Goal: Task Accomplishment & Management: Manage account settings

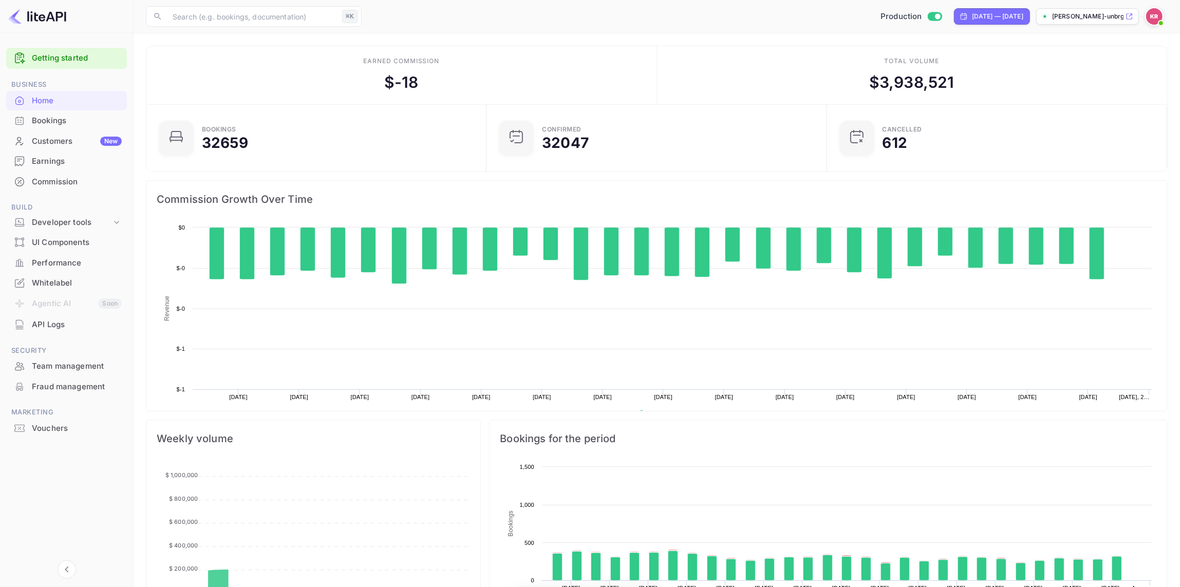
scroll to position [167, 334]
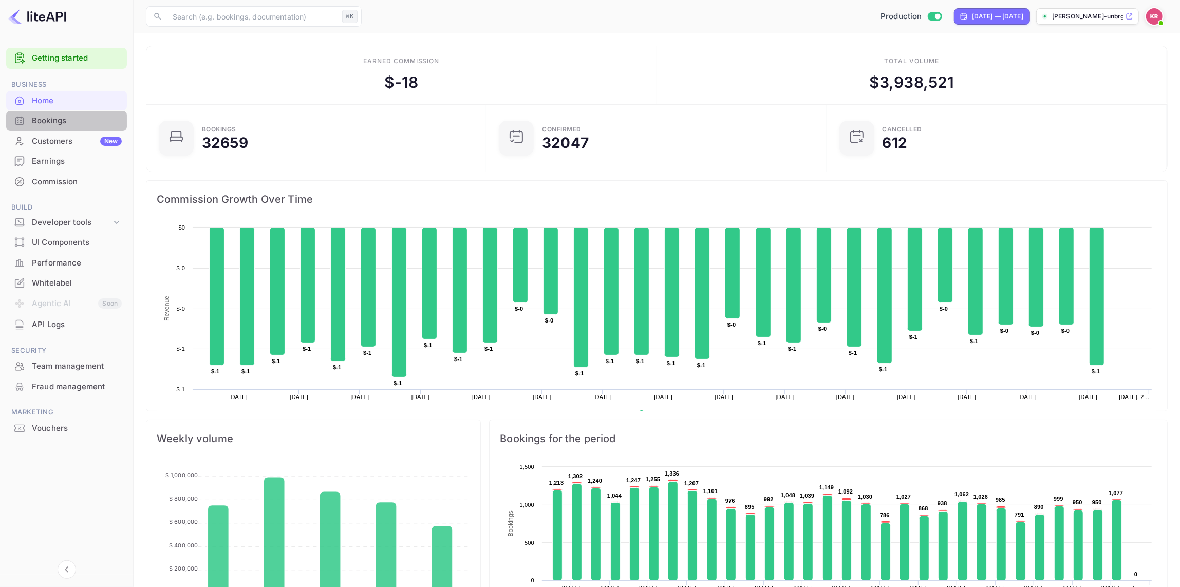
click at [50, 123] on div "Bookings" at bounding box center [77, 121] width 90 height 12
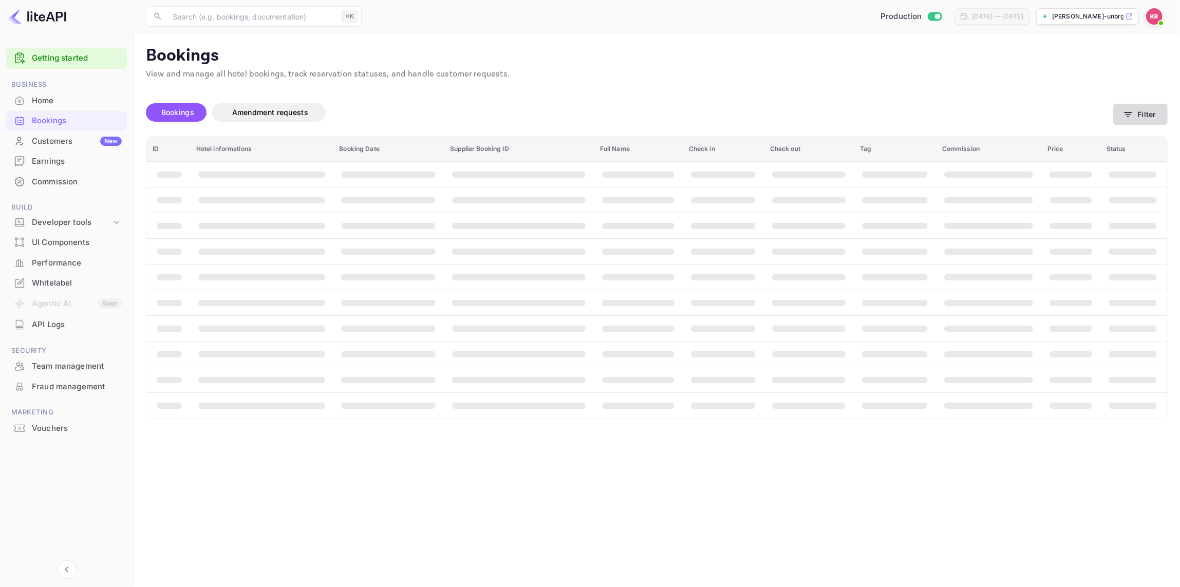
click at [1137, 116] on button "Filter" at bounding box center [1140, 114] width 54 height 21
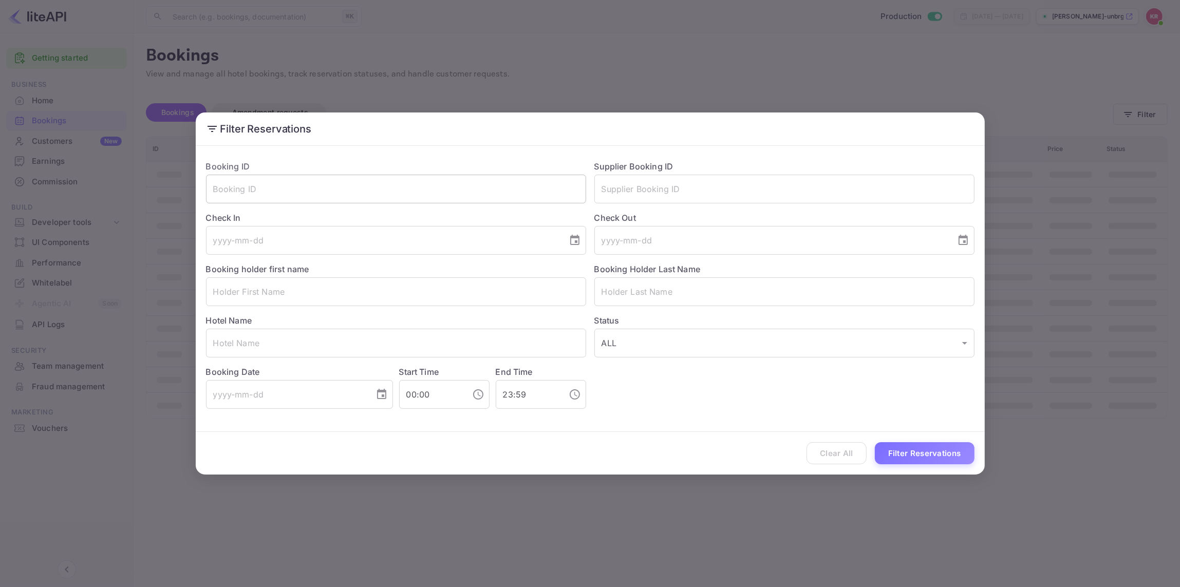
click at [242, 193] on input "text" at bounding box center [396, 189] width 380 height 29
paste input "LjPTKaryy"
click at [916, 455] on button "Filter Reservations" at bounding box center [925, 453] width 100 height 22
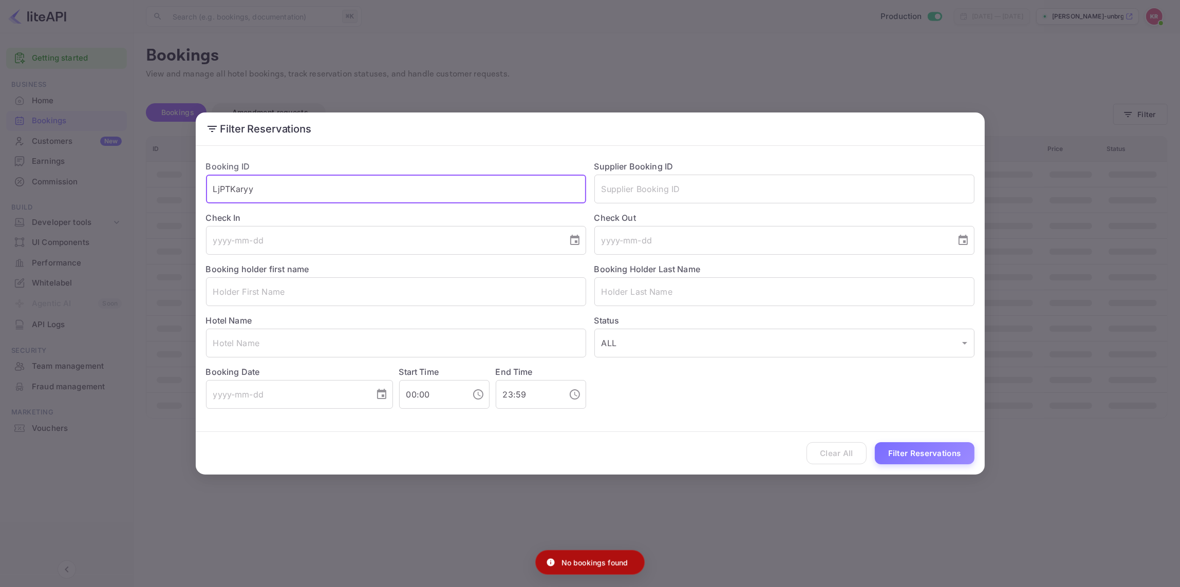
drag, startPoint x: 214, startPoint y: 186, endPoint x: 218, endPoint y: 202, distance: 16.4
click at [214, 186] on input "LjPTKaryy" at bounding box center [396, 189] width 380 height 29
click at [215, 189] on input "LjPTKaryy" at bounding box center [396, 189] width 380 height 29
type input "LjPTKaryy"
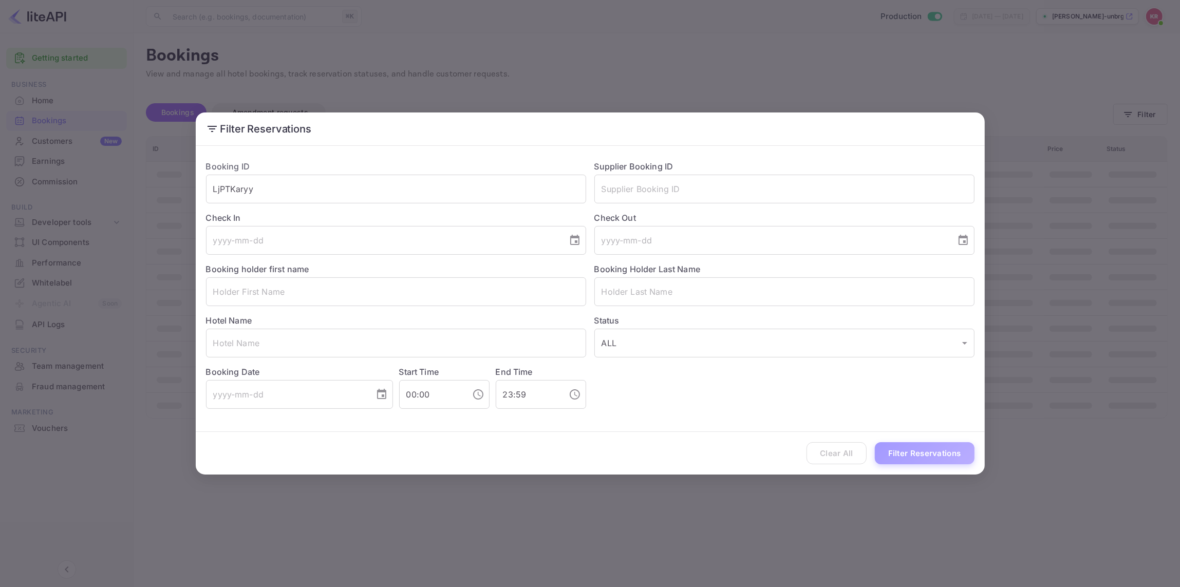
click at [899, 452] on button "Filter Reservations" at bounding box center [925, 453] width 100 height 22
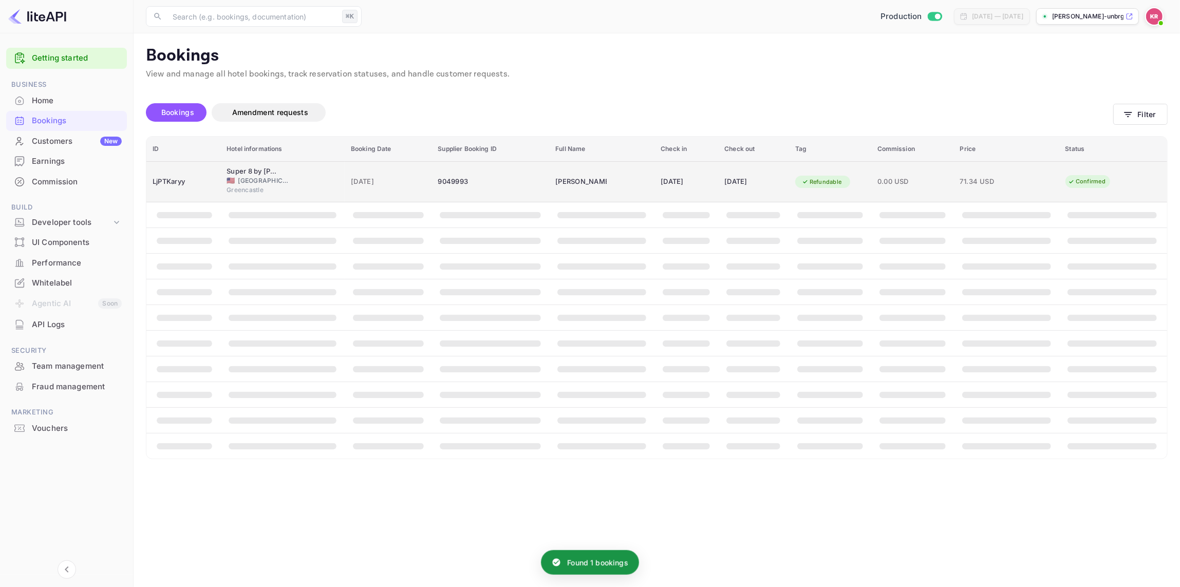
click at [252, 182] on span "[GEOGRAPHIC_DATA]" at bounding box center [263, 180] width 51 height 9
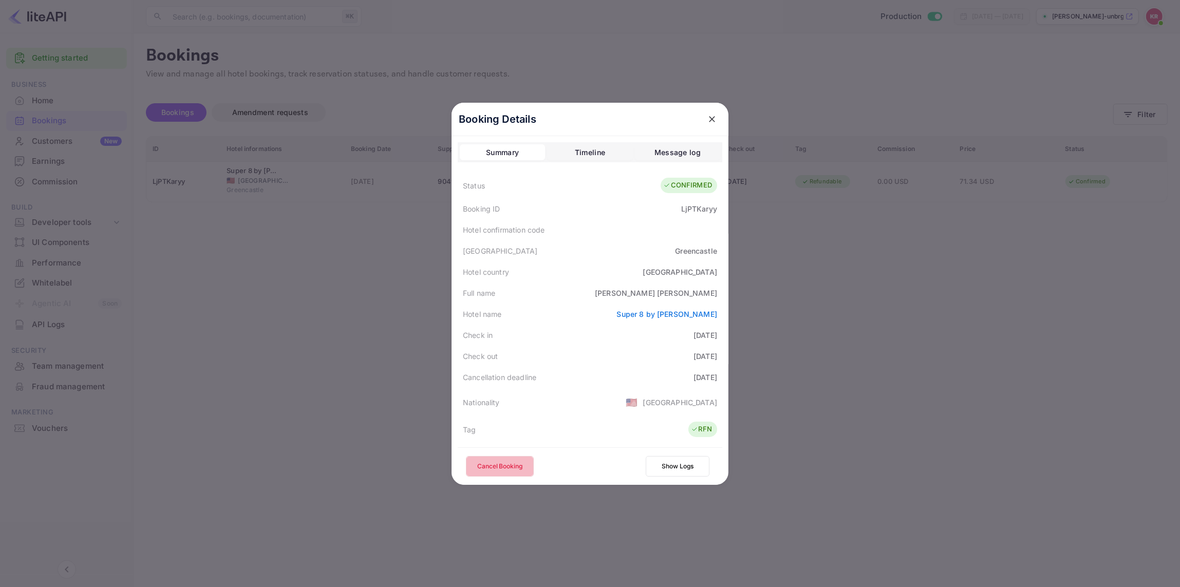
click at [492, 467] on button "Cancel Booking" at bounding box center [500, 466] width 68 height 21
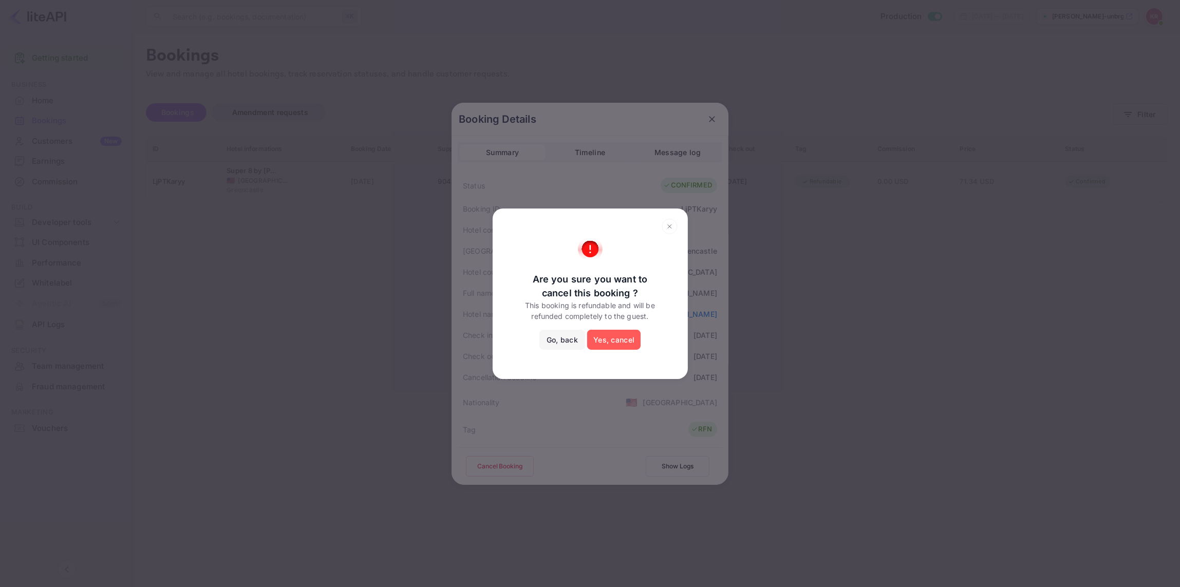
click at [613, 340] on button "Yes, cancel" at bounding box center [613, 340] width 53 height 21
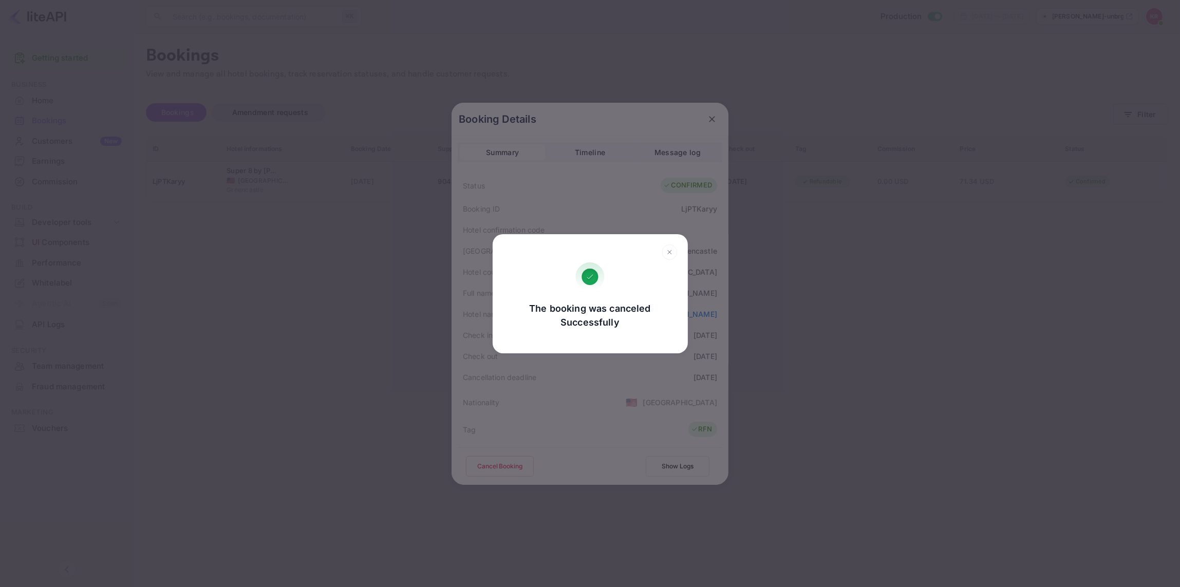
click at [666, 251] on icon at bounding box center [670, 251] width 16 height 15
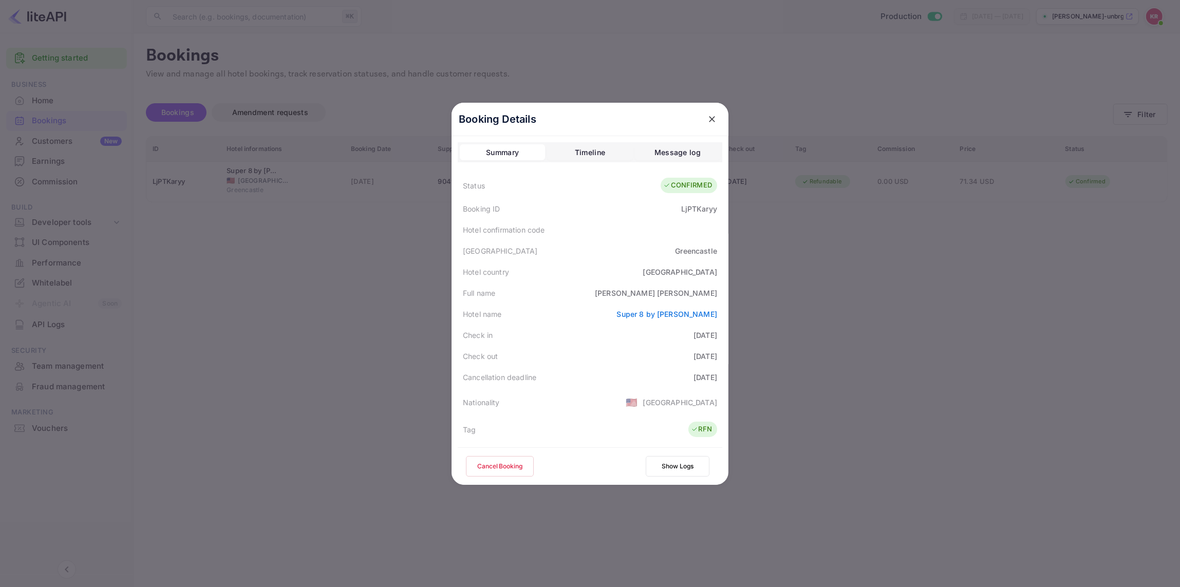
click at [712, 120] on icon "close" at bounding box center [712, 119] width 10 height 10
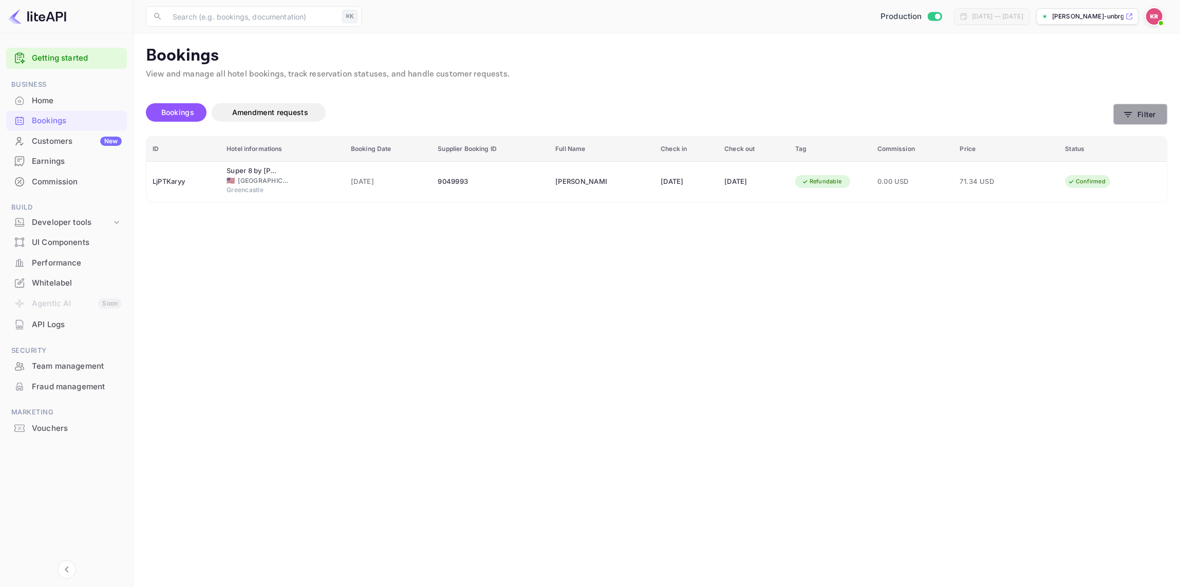
click at [1132, 114] on icon "button" at bounding box center [1128, 114] width 10 height 10
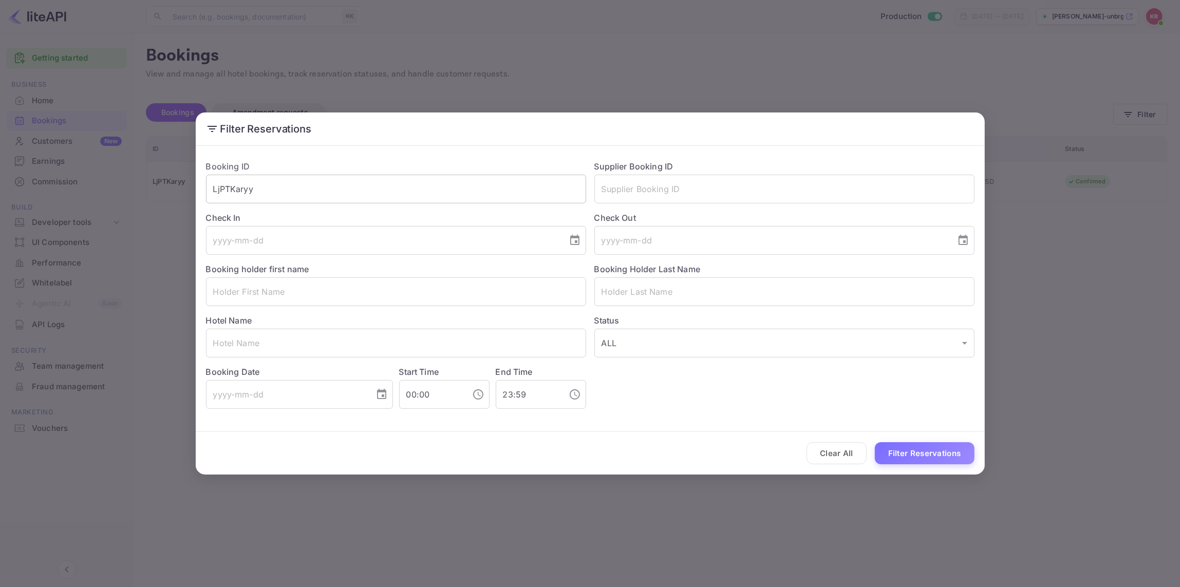
click at [259, 195] on input "LjPTKaryy" at bounding box center [396, 189] width 380 height 29
click at [172, 184] on div "Filter Reservations Booking ID LjPTKaryy ​ Supplier Booking ID ​ Check In ​ Che…" at bounding box center [590, 293] width 1180 height 587
click at [255, 191] on input "LjPTKaryy" at bounding box center [396, 189] width 380 height 29
drag, startPoint x: 229, startPoint y: 187, endPoint x: 189, endPoint y: 192, distance: 40.8
click at [189, 192] on div "Filter Reservations Booking ID LjPTKaryy ​ Supplier Booking ID ​ Check In ​ Che…" at bounding box center [590, 293] width 1180 height 587
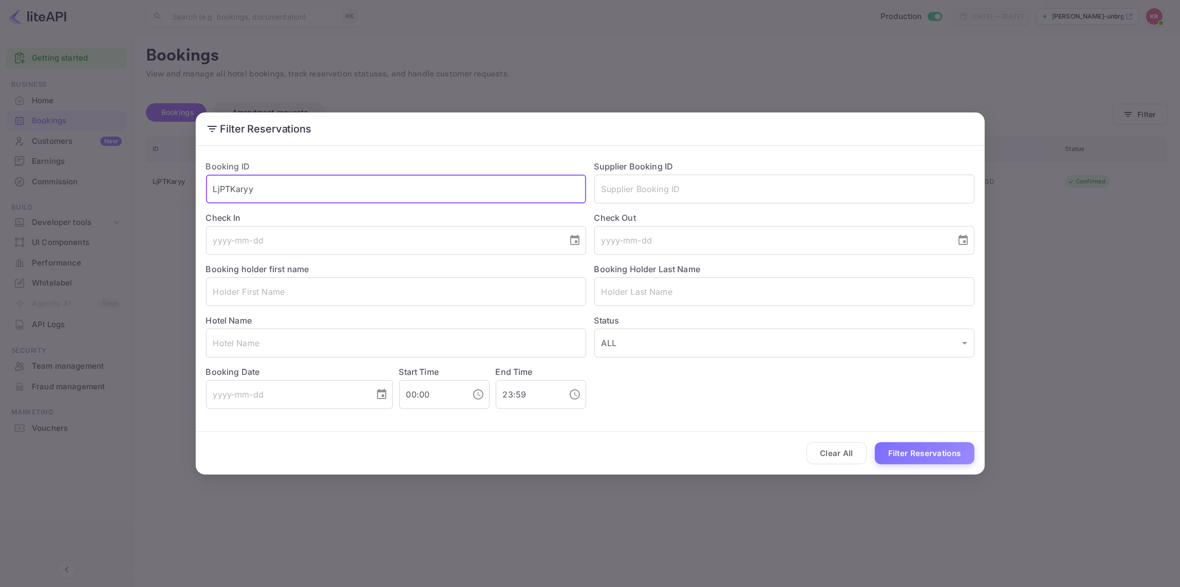
paste input "yPFL5KRXm"
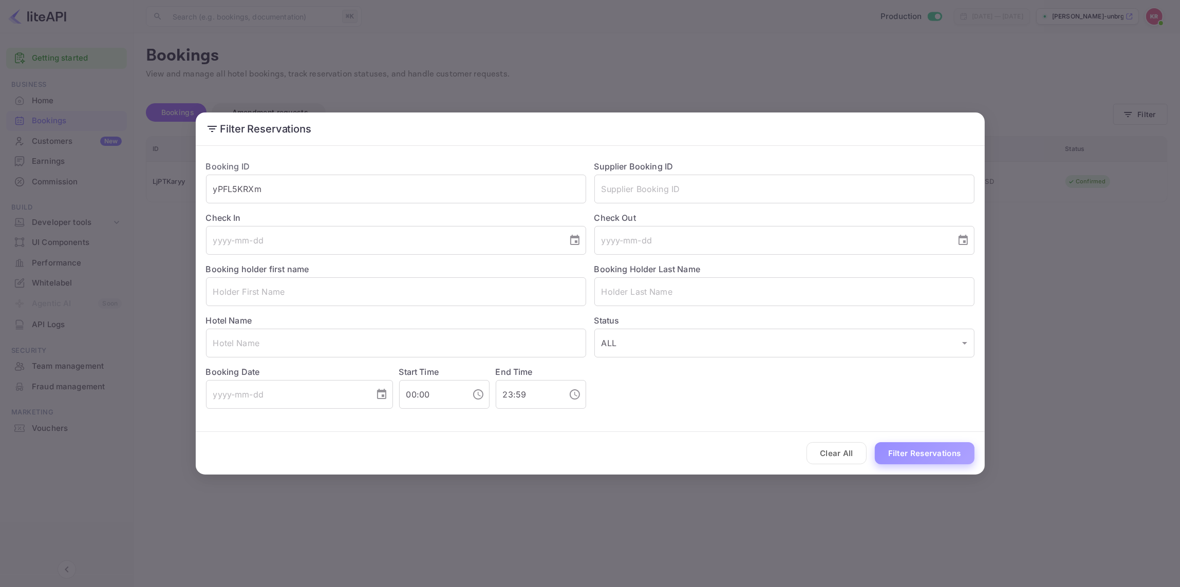
click at [896, 456] on button "Filter Reservations" at bounding box center [925, 453] width 100 height 22
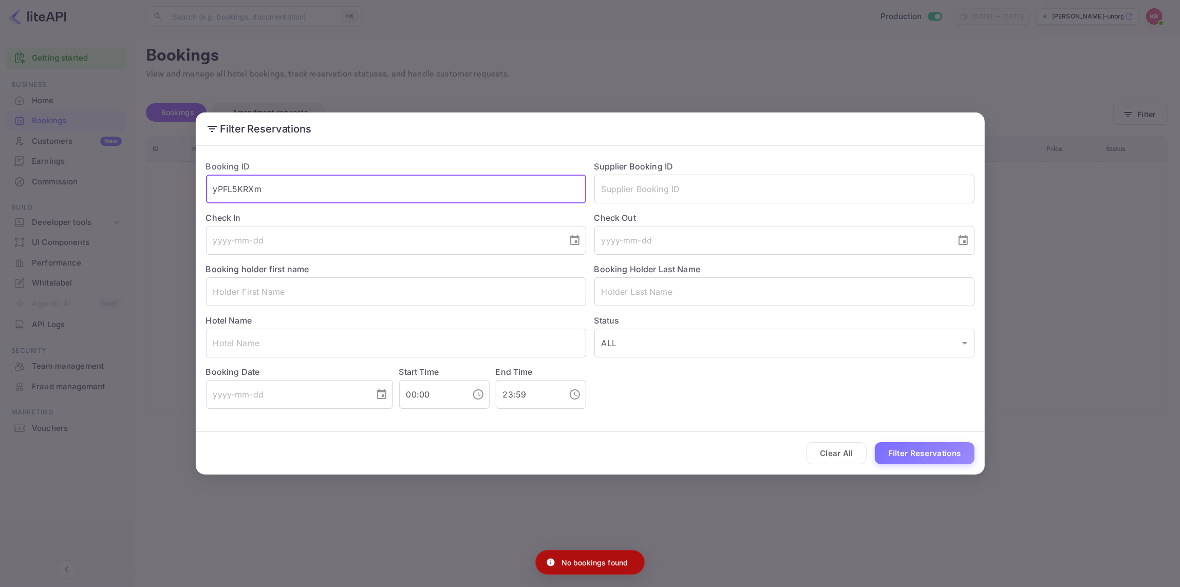
click at [208, 192] on input "yPFL5KRXm" at bounding box center [396, 189] width 380 height 29
click at [217, 190] on input "yPFL5KRXm" at bounding box center [396, 189] width 380 height 29
type input "yPFL5KRXm"
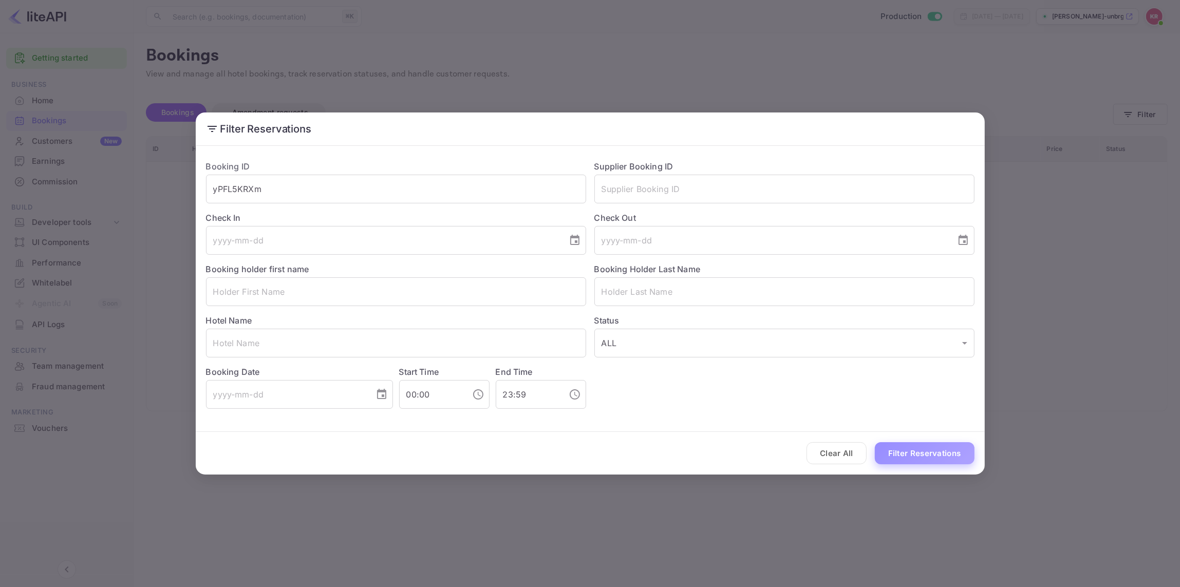
click at [905, 453] on button "Filter Reservations" at bounding box center [925, 453] width 100 height 22
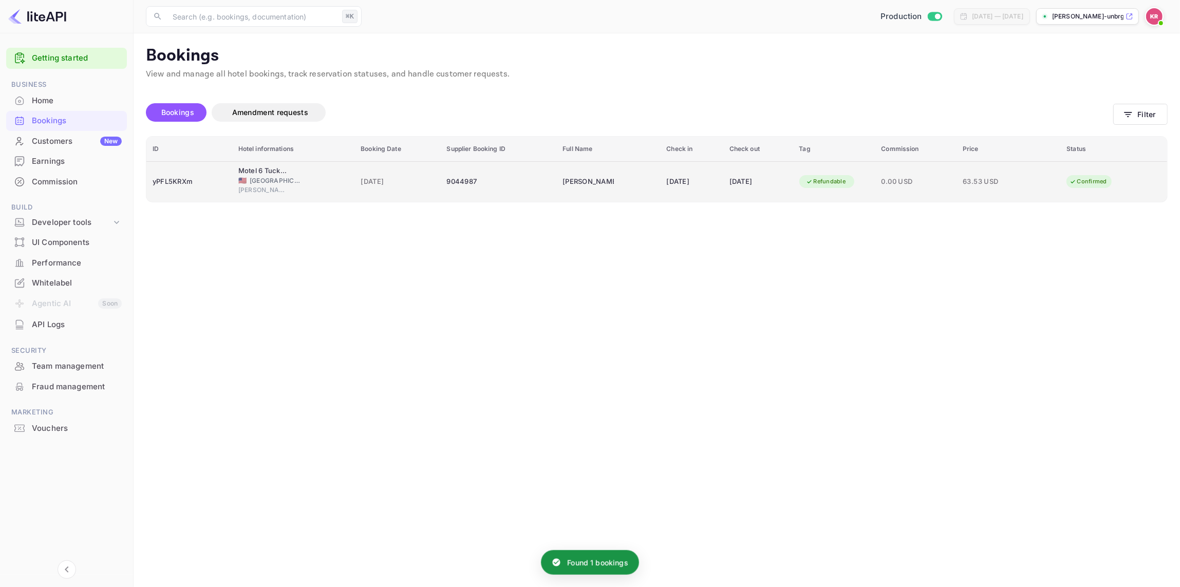
click at [293, 185] on div "[PERSON_NAME]" at bounding box center [293, 191] width 110 height 12
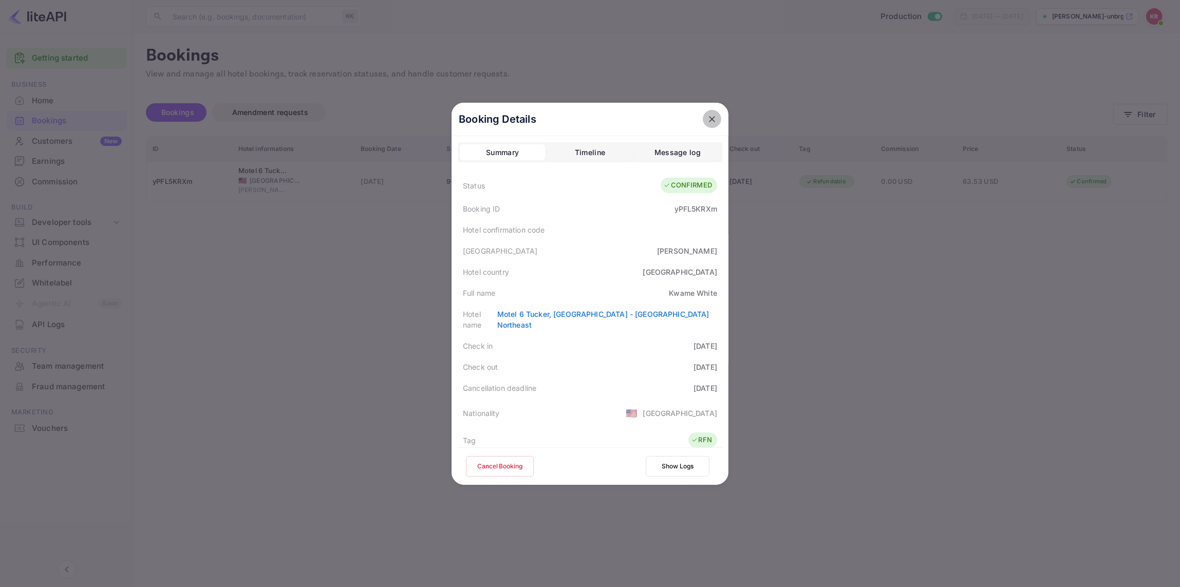
drag, startPoint x: 717, startPoint y: 117, endPoint x: 728, endPoint y: 116, distance: 11.4
click at [717, 117] on button "close" at bounding box center [712, 119] width 18 height 18
